Goal: Information Seeking & Learning: Learn about a topic

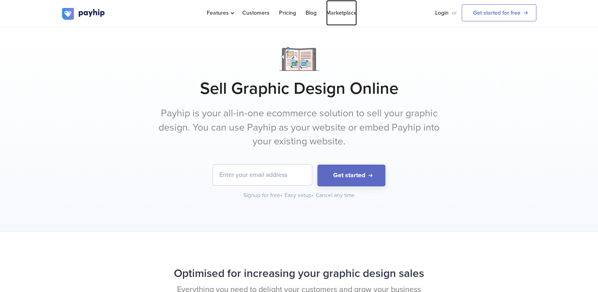
click at [340, 13] on link "Marketplace" at bounding box center [341, 13] width 31 height 26
click at [291, 11] on link "Pricing" at bounding box center [287, 13] width 17 height 26
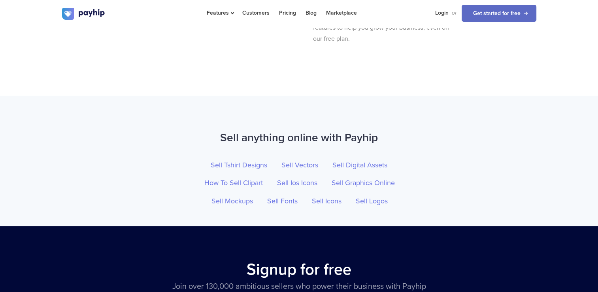
scroll to position [2599, 0]
